Goal: Information Seeking & Learning: Understand process/instructions

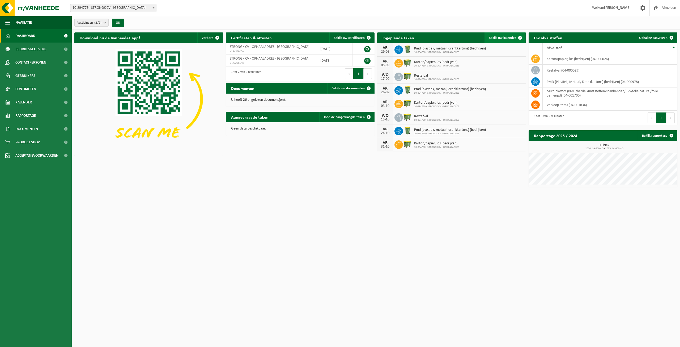
click at [516, 36] on span at bounding box center [520, 37] width 11 height 11
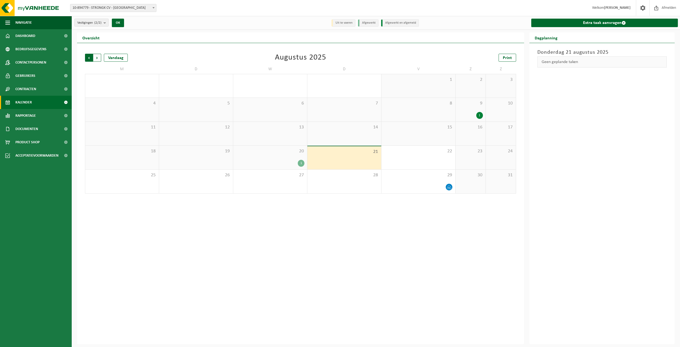
click at [97, 58] on span "Volgende" at bounding box center [97, 58] width 8 height 8
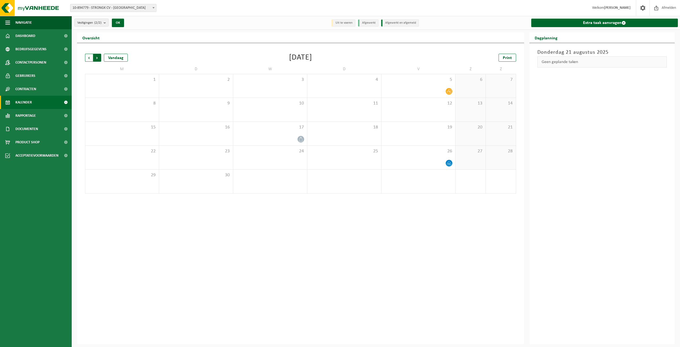
click at [90, 58] on span "Vorige" at bounding box center [89, 58] width 8 height 8
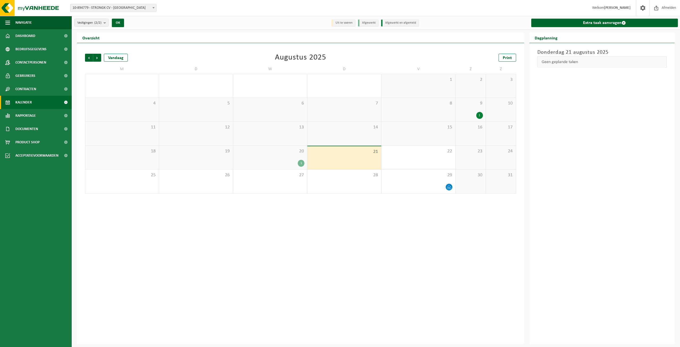
click at [303, 163] on div "1" at bounding box center [301, 163] width 7 height 7
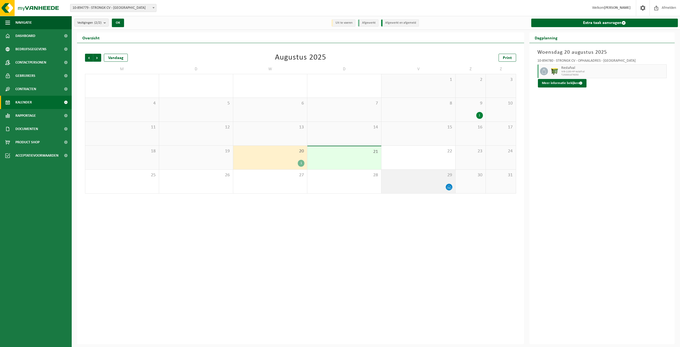
click at [412, 183] on div "29" at bounding box center [418, 181] width 74 height 24
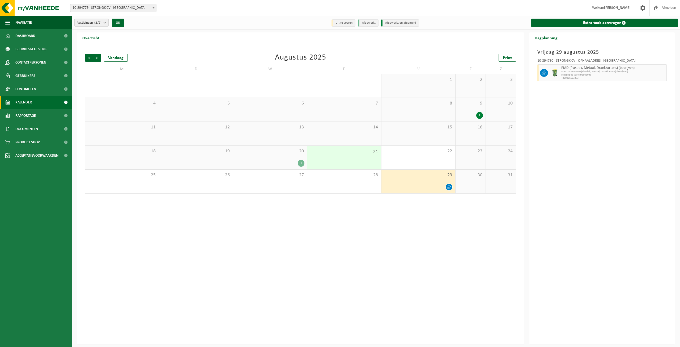
click at [438, 217] on div "Vorige Volgende Vandaag Augustus 2025 Print M D W D V Z Z 28 29 30 31 1 2 3 4 5…" at bounding box center [300, 193] width 447 height 301
click at [98, 58] on span "Volgende" at bounding box center [97, 58] width 8 height 8
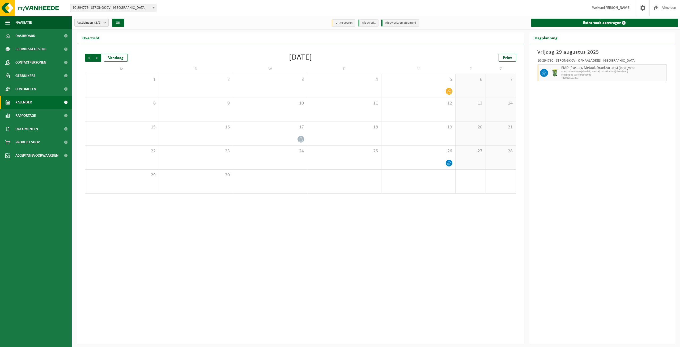
click at [98, 58] on span "Volgende" at bounding box center [97, 58] width 8 height 8
click at [89, 57] on span "Vorige" at bounding box center [89, 58] width 8 height 8
click at [98, 56] on span "Volgende" at bounding box center [97, 58] width 8 height 8
click at [89, 56] on span "Vorige" at bounding box center [89, 58] width 8 height 8
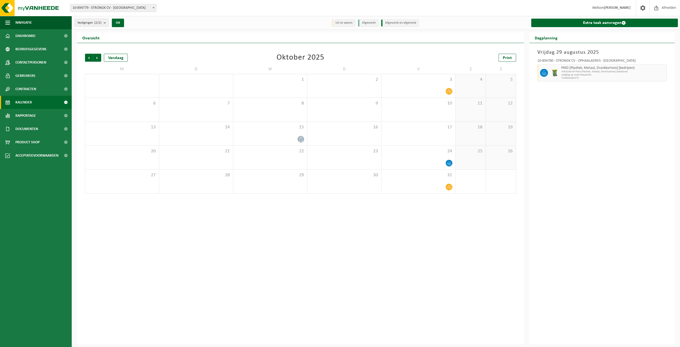
click at [89, 56] on span "Vorige" at bounding box center [89, 58] width 8 height 8
click at [98, 57] on span "Volgende" at bounding box center [97, 58] width 8 height 8
click at [34, 126] on span "Documenten" at bounding box center [26, 128] width 23 height 13
click at [24, 154] on span "Documenten" at bounding box center [26, 153] width 20 height 10
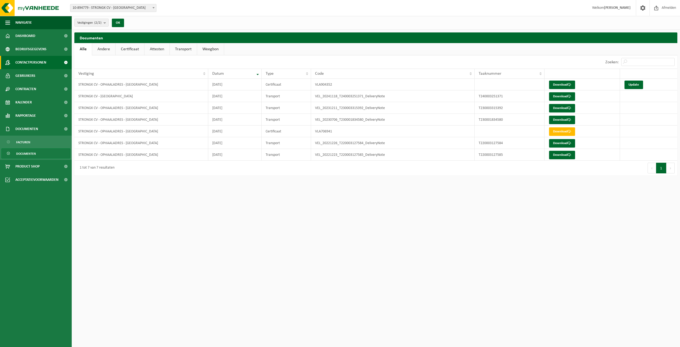
click at [26, 62] on span "Contactpersonen" at bounding box center [30, 62] width 31 height 13
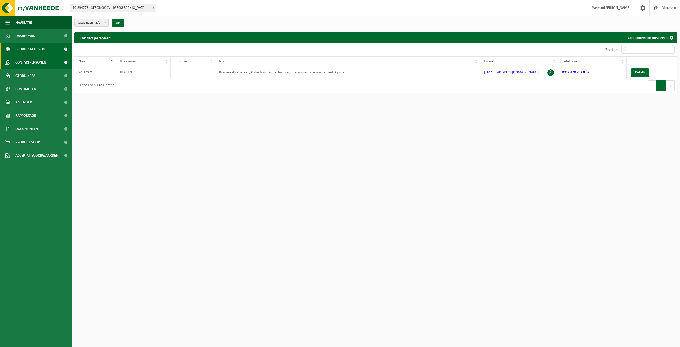
click at [30, 48] on span "Bedrijfsgegevens" at bounding box center [30, 48] width 31 height 13
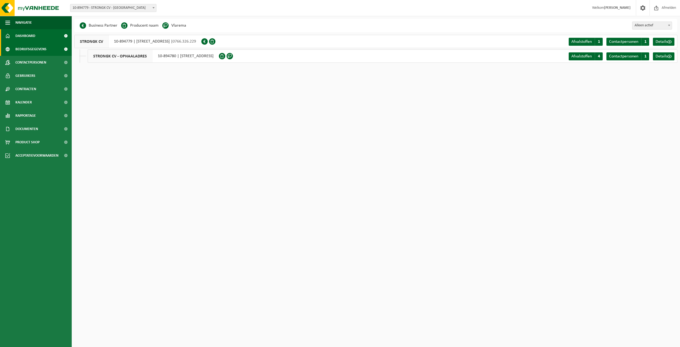
click at [28, 35] on span "Dashboard" at bounding box center [25, 35] width 20 height 13
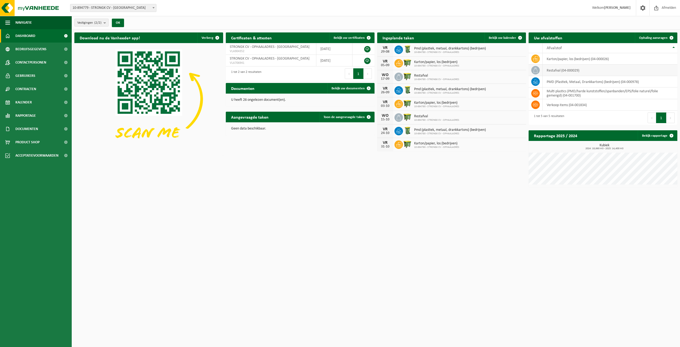
click at [560, 69] on td "restafval (04-000029)" at bounding box center [610, 70] width 135 height 11
click at [535, 68] on icon at bounding box center [535, 69] width 5 height 5
click at [661, 35] on link "Ophaling aanvragen" at bounding box center [656, 37] width 42 height 11
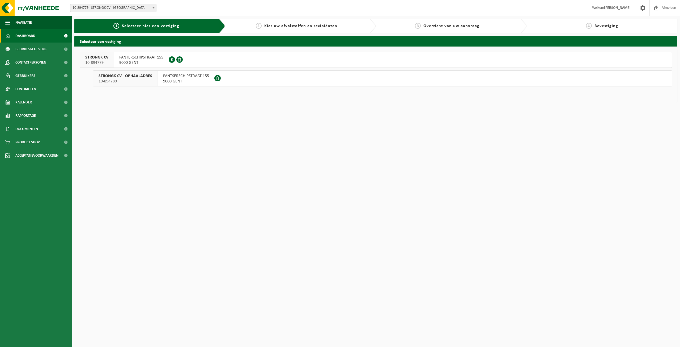
click at [20, 34] on span "Dashboard" at bounding box center [25, 35] width 20 height 13
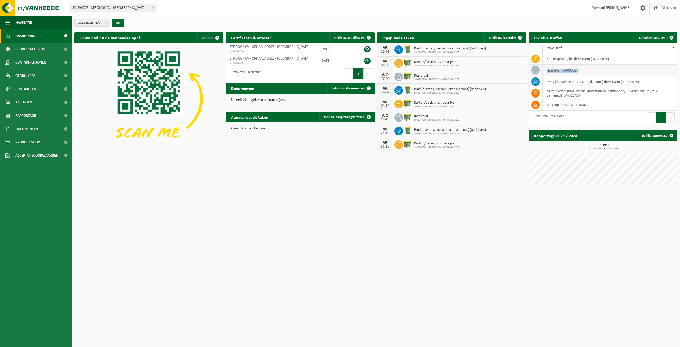
drag, startPoint x: 578, startPoint y: 70, endPoint x: 541, endPoint y: 72, distance: 37.8
click at [541, 72] on tr "restafval (04-000029)" at bounding box center [603, 70] width 149 height 11
click at [12, 144] on link "Product Shop" at bounding box center [36, 141] width 72 height 13
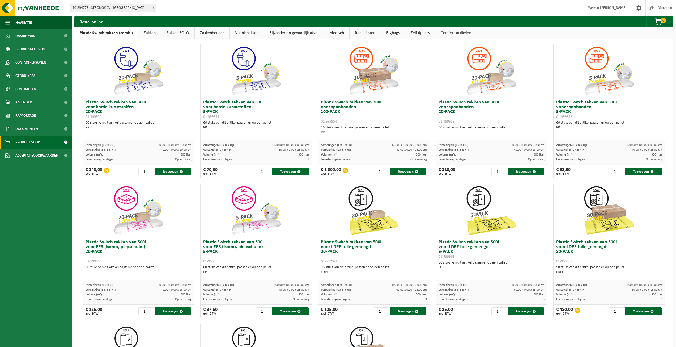
scroll to position [19, 0]
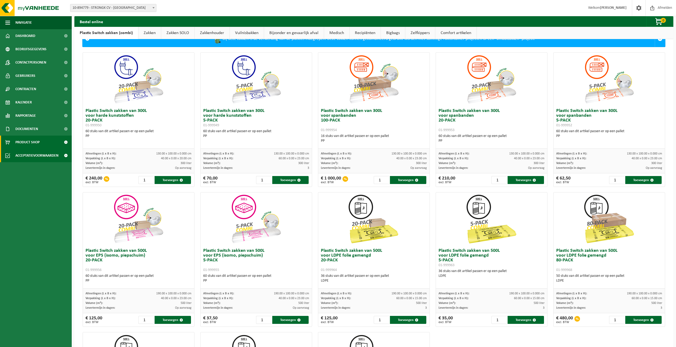
click at [29, 156] on span "Acceptatievoorwaarden" at bounding box center [36, 155] width 43 height 13
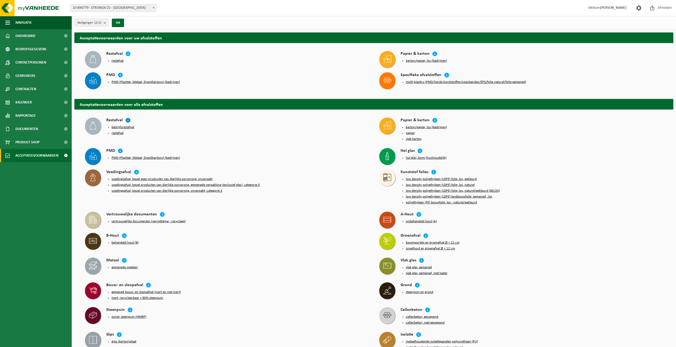
click at [127, 120] on icon at bounding box center [127, 119] width 5 height 5
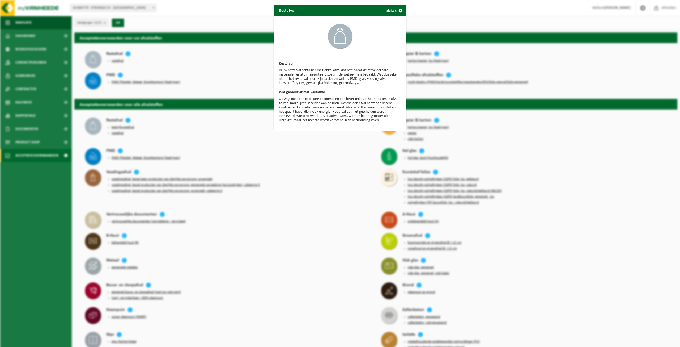
click at [192, 137] on div "Restafval Sluiten Restafval In uw restafval container mag enkel afval dat rest …" at bounding box center [340, 173] width 680 height 347
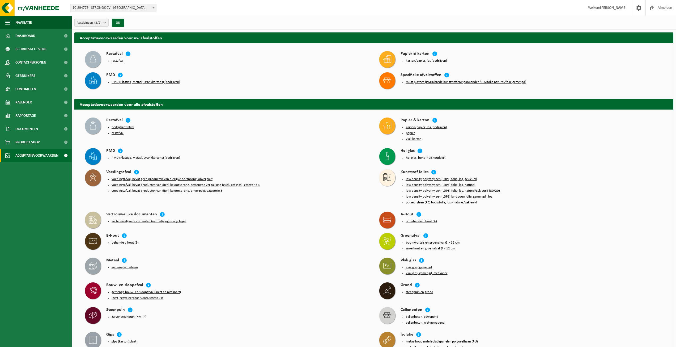
click at [124, 127] on button "bedrijfsrestafval" at bounding box center [123, 127] width 23 height 4
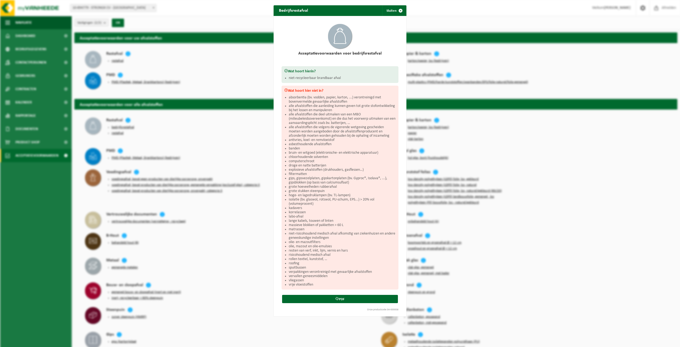
click at [120, 132] on div "Bedrijfsrestafval Sluiten Acceptatievoorwaarden voor bedrijfsrestafval Wat hoor…" at bounding box center [340, 173] width 680 height 347
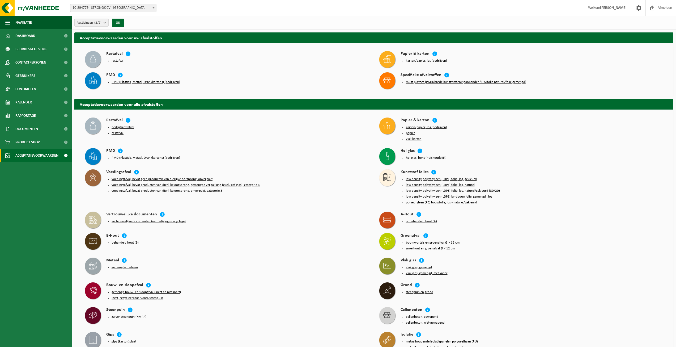
click at [117, 133] on button "restafval" at bounding box center [118, 133] width 12 height 4
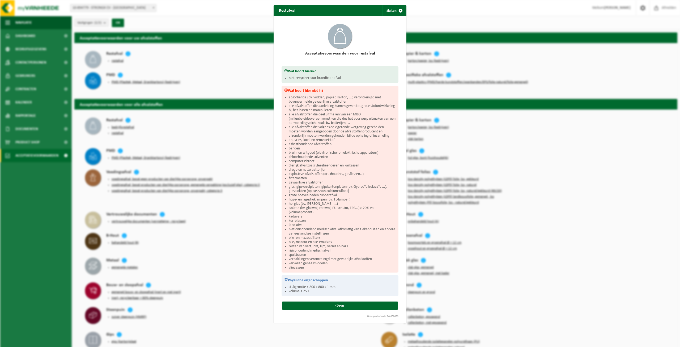
click at [117, 129] on div "Restafval Sluiten Acceptatievoorwaarden voor restafval Wat hoort hierin? niet-r…" at bounding box center [340, 173] width 680 height 347
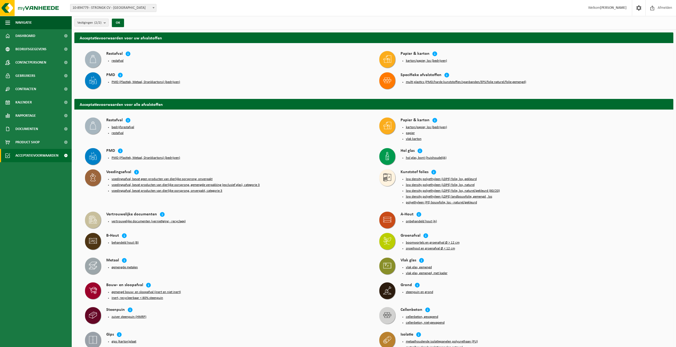
click at [120, 133] on button "restafval" at bounding box center [118, 133] width 12 height 4
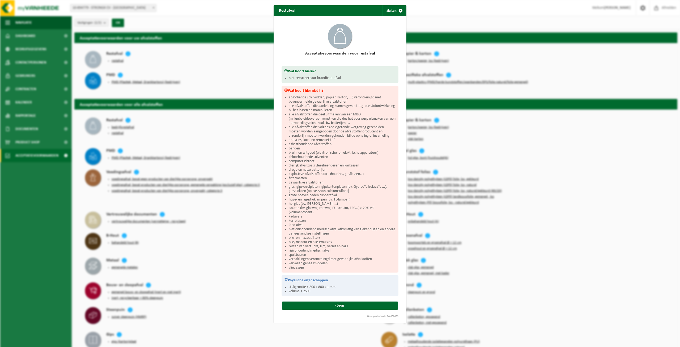
click at [149, 127] on div "Restafval Sluiten Acceptatievoorwaarden voor restafval Wat hoort hierin? niet-r…" at bounding box center [340, 173] width 680 height 347
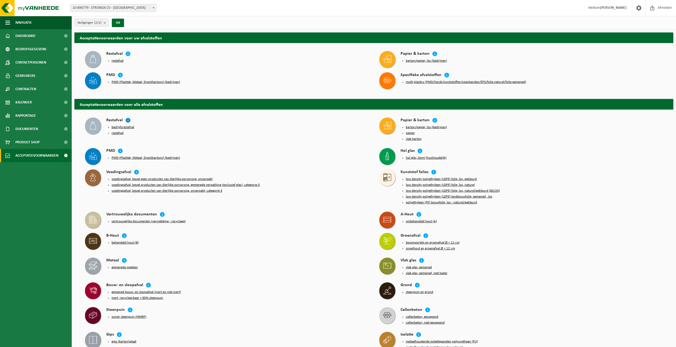
click at [127, 120] on icon at bounding box center [127, 119] width 5 height 5
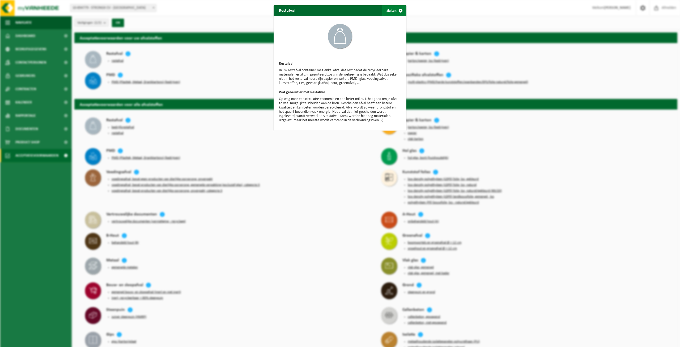
click at [398, 10] on span "button" at bounding box center [400, 10] width 11 height 11
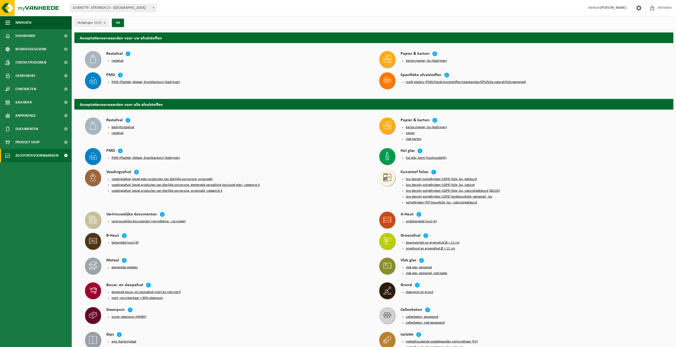
click at [125, 127] on button "bedrijfsrestafval" at bounding box center [123, 127] width 23 height 4
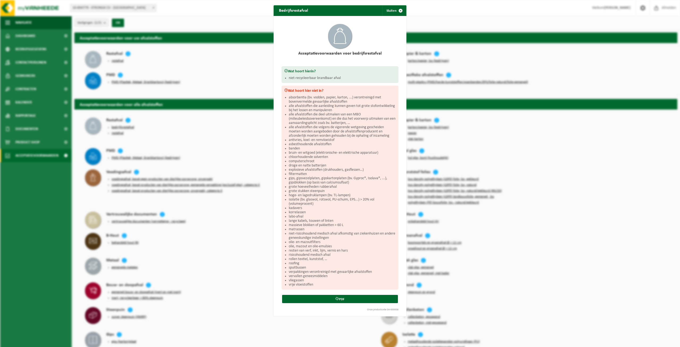
click at [244, 142] on div "Bedrijfsrestafval Sluiten Acceptatievoorwaarden voor bedrijfsrestafval Wat hoor…" at bounding box center [340, 173] width 680 height 347
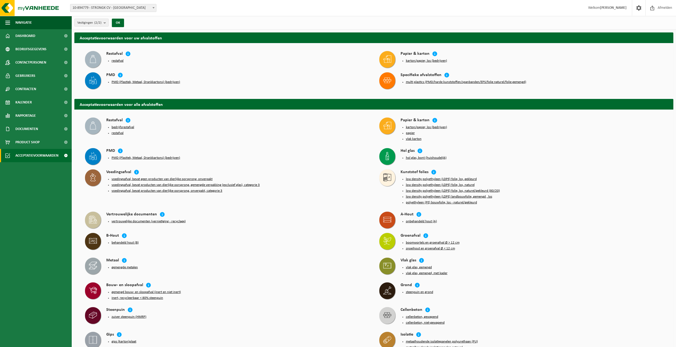
click at [118, 132] on button "restafval" at bounding box center [118, 133] width 12 height 4
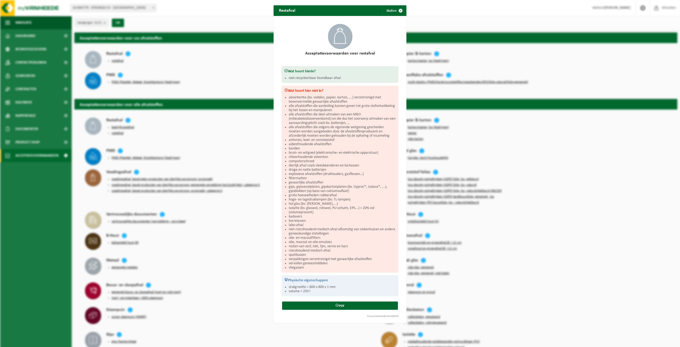
click at [122, 129] on div "Restafval Sluiten Acceptatievoorwaarden voor restafval Wat hoort hierin? niet-r…" at bounding box center [340, 173] width 680 height 347
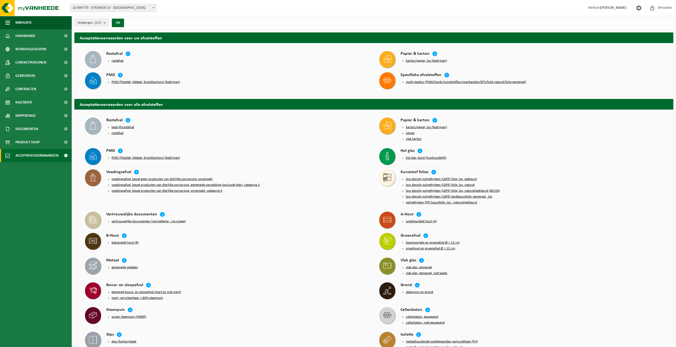
click at [122, 126] on button "bedrijfsrestafval" at bounding box center [123, 127] width 23 height 4
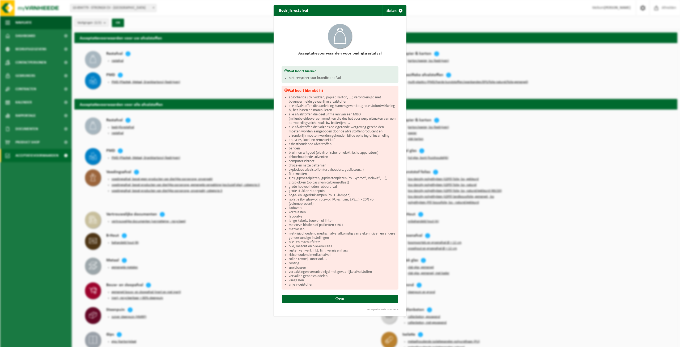
click at [162, 142] on div "Bedrijfsrestafval Sluiten Acceptatievoorwaarden voor bedrijfsrestafval Wat hoor…" at bounding box center [340, 173] width 680 height 347
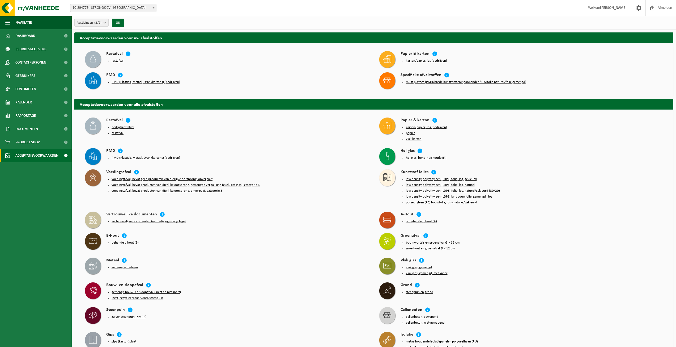
click at [119, 265] on button "gemengde metalen" at bounding box center [125, 267] width 26 height 4
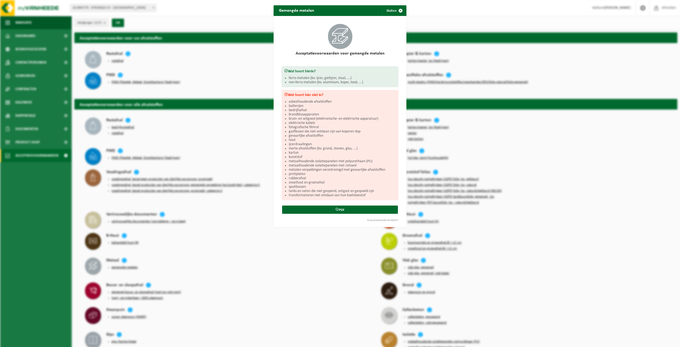
click at [220, 283] on div "Gemengde metalen Sluiten Acceptatievoorwaarden voor gemengde metalen Wat hoort …" at bounding box center [340, 173] width 680 height 347
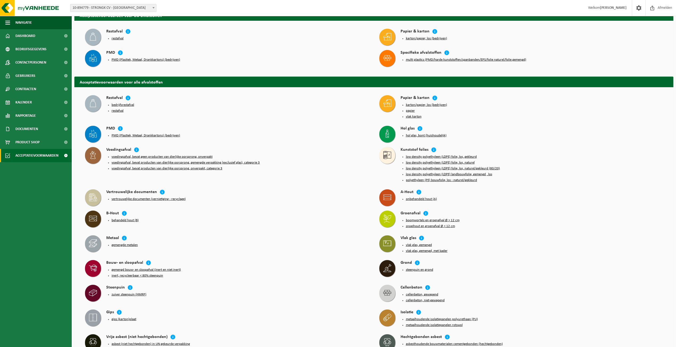
scroll to position [80, 0]
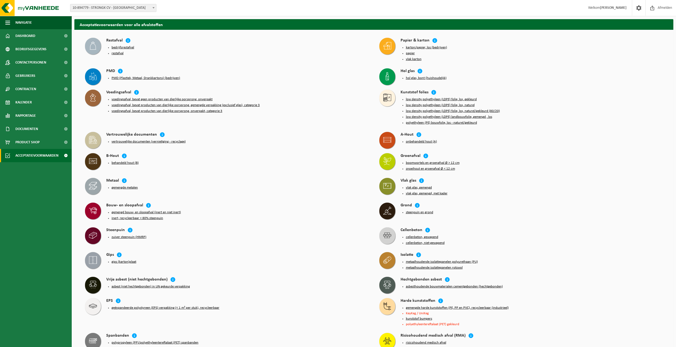
click at [127, 260] on button "gips (karton)plaat" at bounding box center [124, 262] width 25 height 4
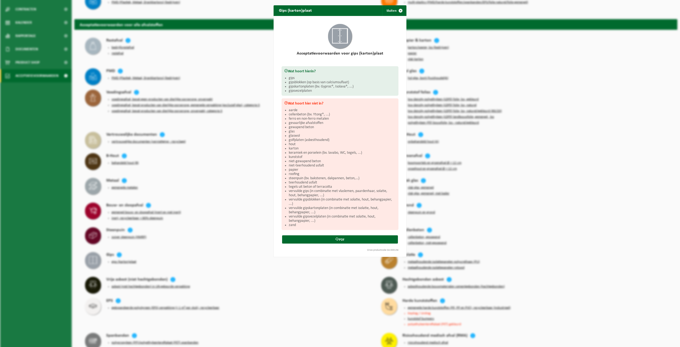
click at [253, 321] on div "Gips (karton)plaat Sluiten Acceptatievoorwaarden voor gips (karton)plaat Wat ho…" at bounding box center [340, 173] width 680 height 347
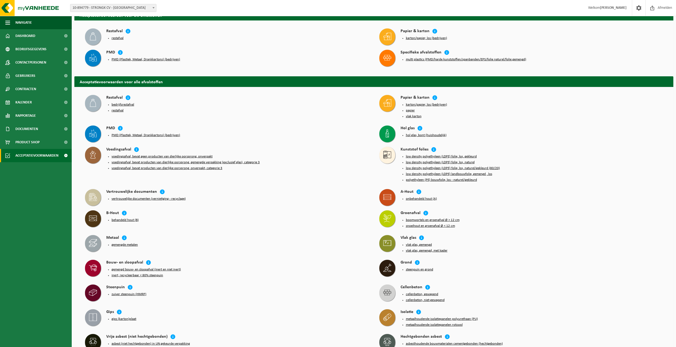
scroll to position [0, 0]
